Goal: Information Seeking & Learning: Learn about a topic

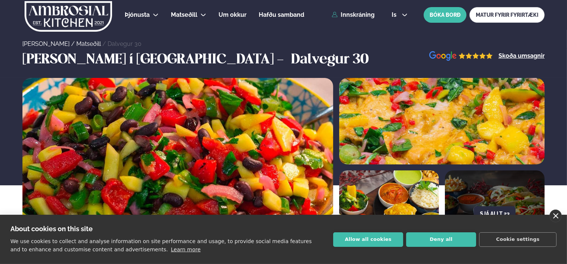
click at [555, 218] on link "close" at bounding box center [556, 215] width 12 height 13
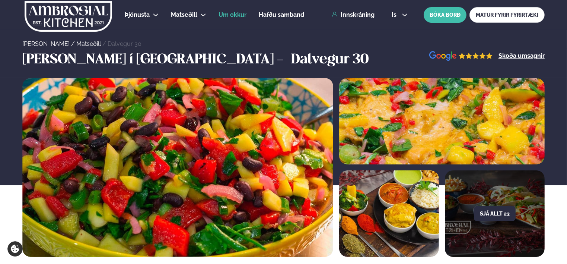
click at [229, 14] on span "Um okkur" at bounding box center [233, 14] width 28 height 7
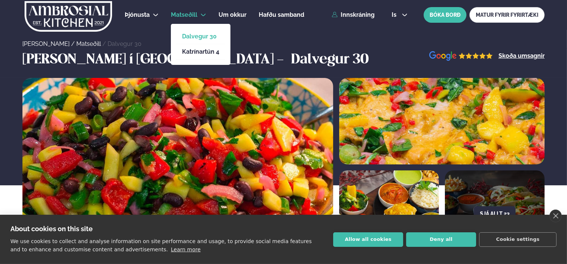
click at [188, 14] on span "Matseðill" at bounding box center [184, 14] width 26 height 7
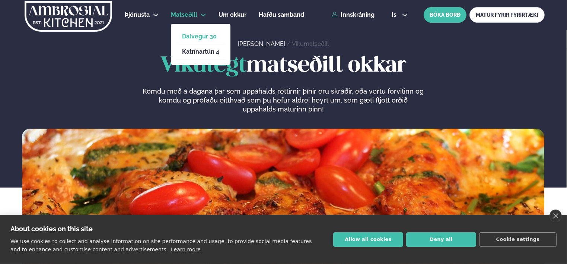
click at [194, 35] on link "Dalvegur 30" at bounding box center [200, 37] width 37 height 6
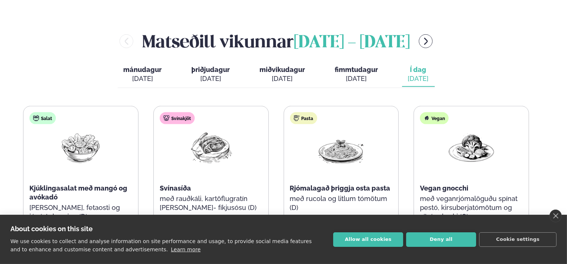
scroll to position [298, 0]
click at [346, 66] on span "fimmtudagur" at bounding box center [356, 70] width 43 height 8
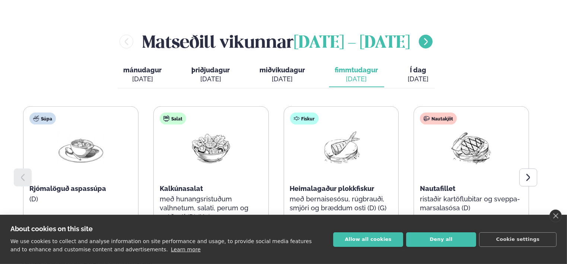
click at [431, 37] on icon "menu-btn-right" at bounding box center [426, 41] width 9 height 9
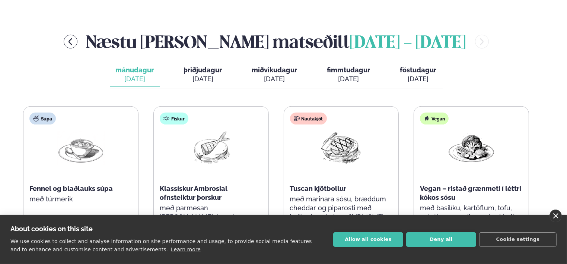
click at [557, 216] on link "close" at bounding box center [556, 215] width 12 height 13
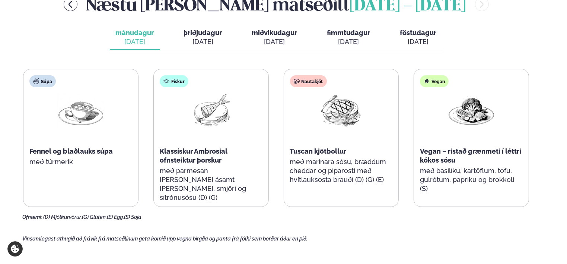
scroll to position [298, 0]
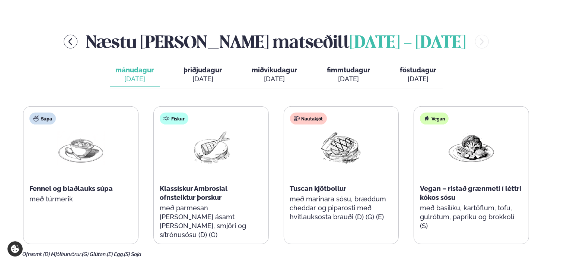
click at [181, 66] on button "þriðjudagur þri. sep. 16" at bounding box center [203, 75] width 50 height 25
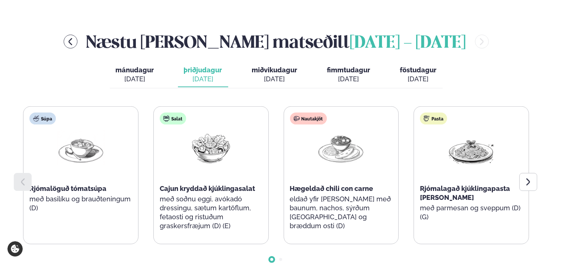
click at [270, 66] on span "miðvikudagur" at bounding box center [274, 70] width 45 height 8
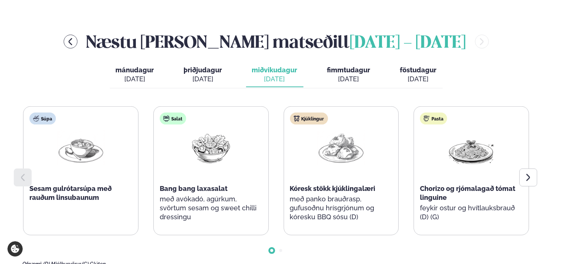
click at [346, 66] on span "fimmtudagur" at bounding box center [348, 70] width 43 height 8
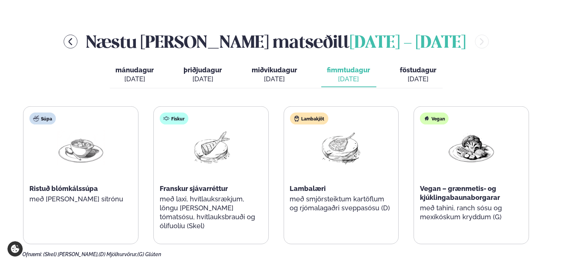
click at [407, 66] on span "föstudagur" at bounding box center [418, 70] width 36 height 8
